Goal: Transaction & Acquisition: Purchase product/service

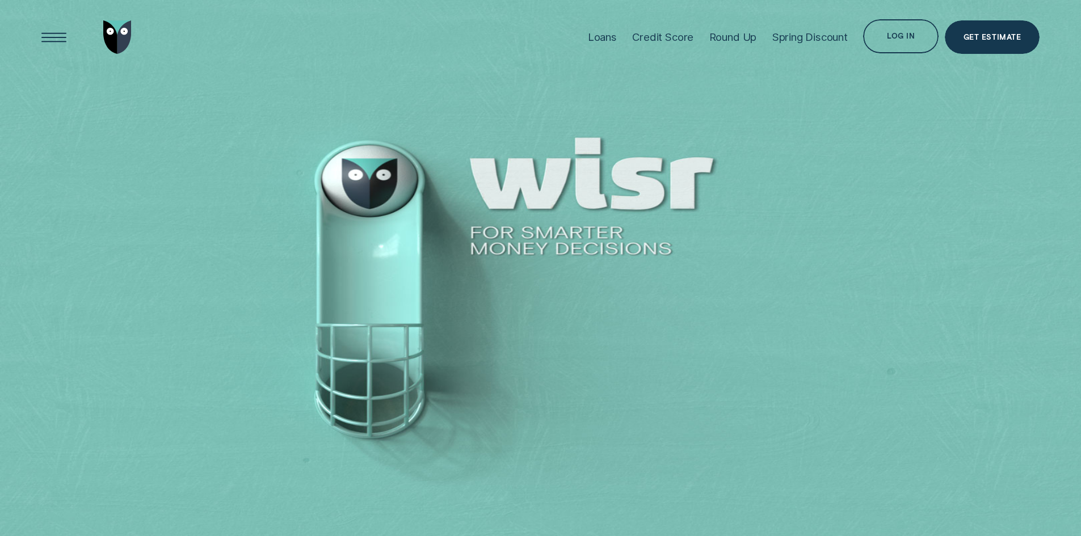
click at [590, 38] on div "Loans" at bounding box center [602, 37] width 29 height 13
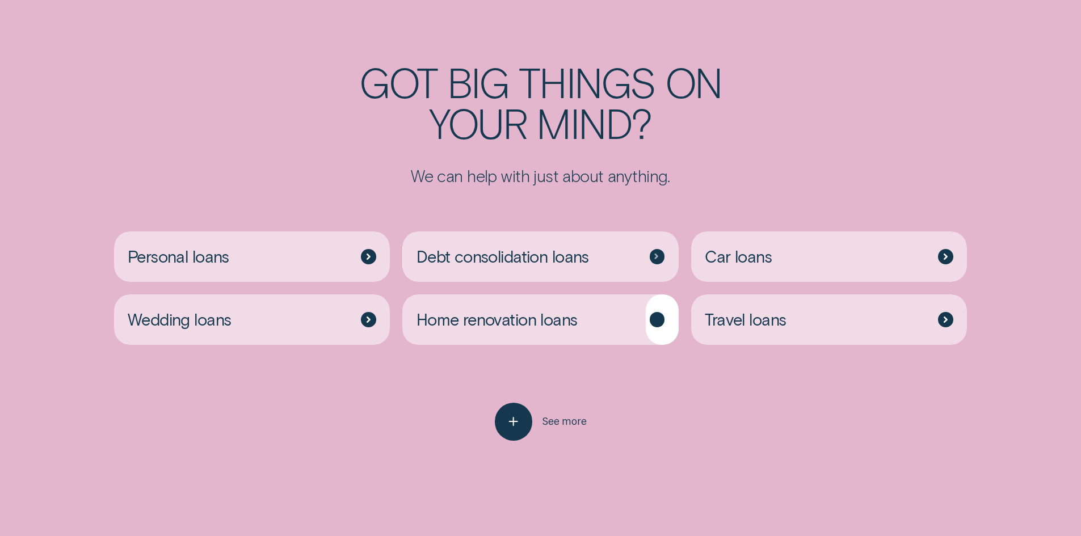
scroll to position [3008, 0]
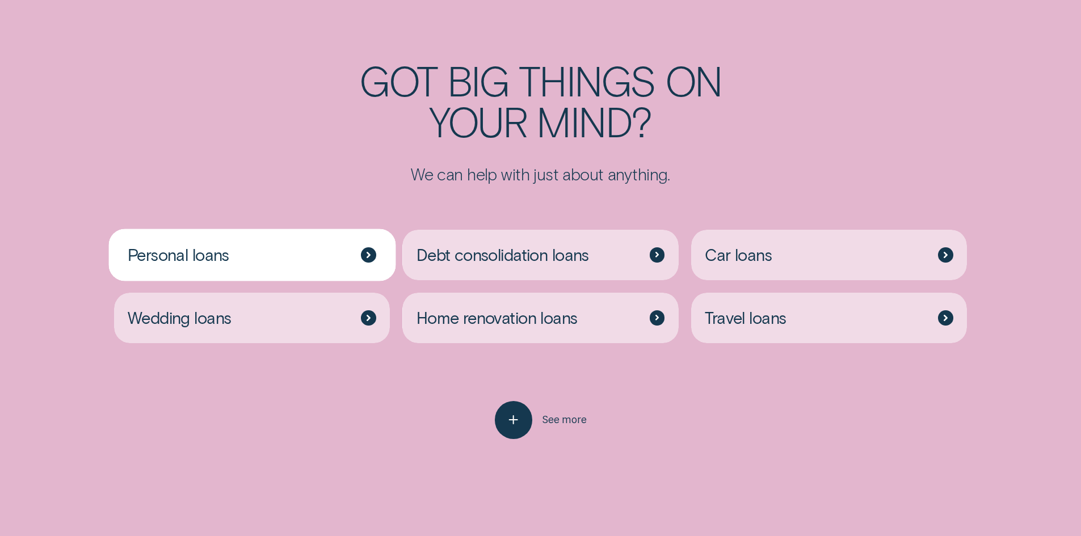
click at [282, 230] on div "Personal loans" at bounding box center [252, 255] width 276 height 51
